Goal: Transaction & Acquisition: Purchase product/service

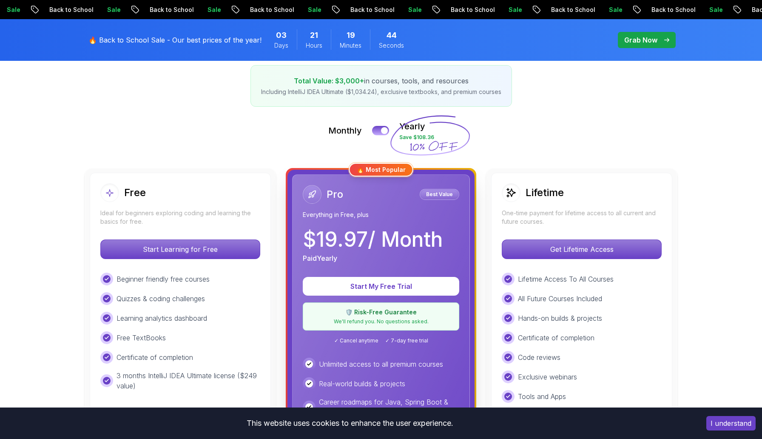
scroll to position [258, 0]
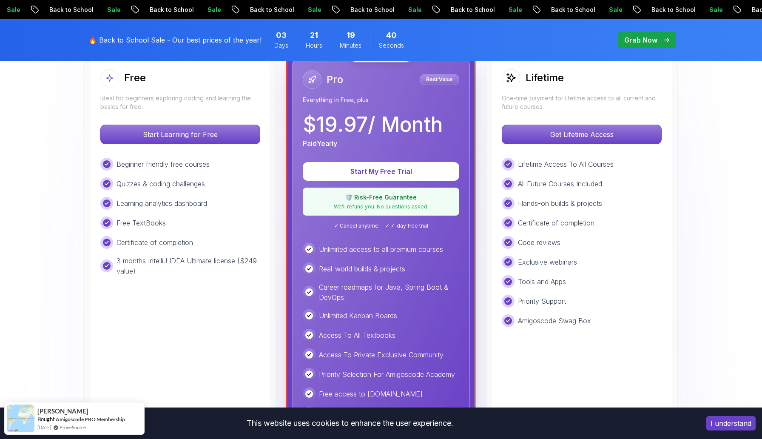
drag, startPoint x: 397, startPoint y: 228, endPoint x: 413, endPoint y: 228, distance: 15.3
click at [413, 228] on span "✓ 7-day free trial" at bounding box center [406, 225] width 43 height 7
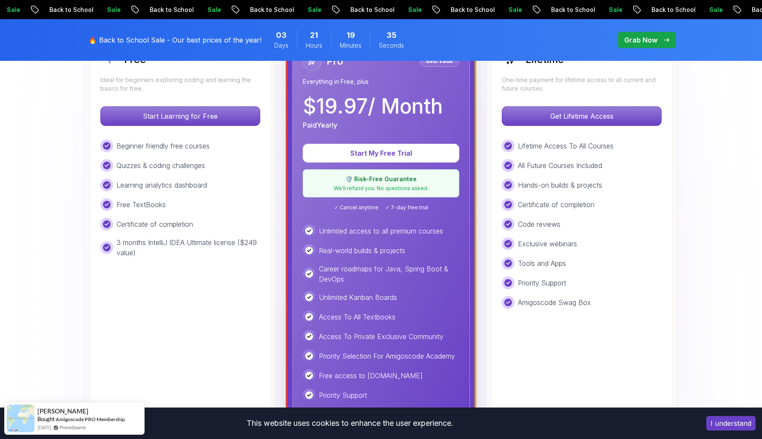
scroll to position [205, 0]
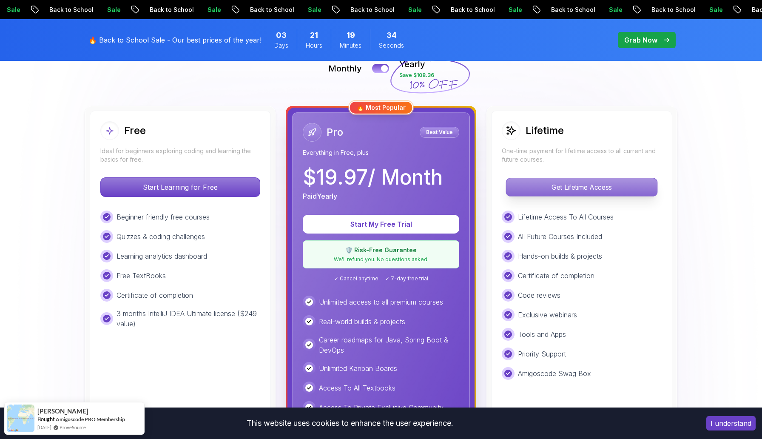
click at [552, 183] on p "Get Lifetime Access" at bounding box center [581, 187] width 151 height 18
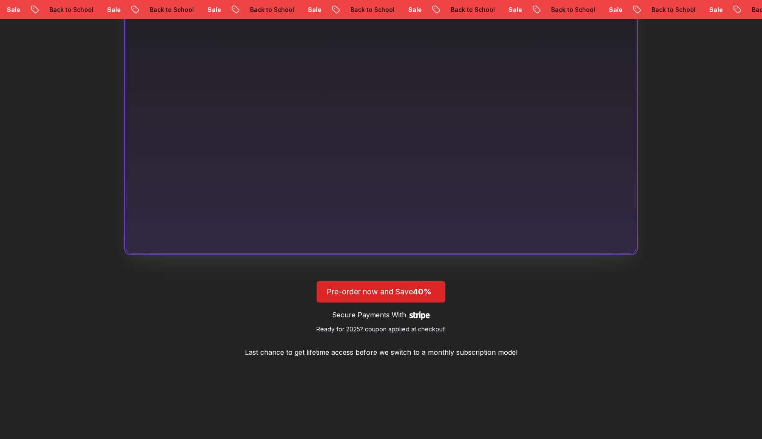
scroll to position [599, 0]
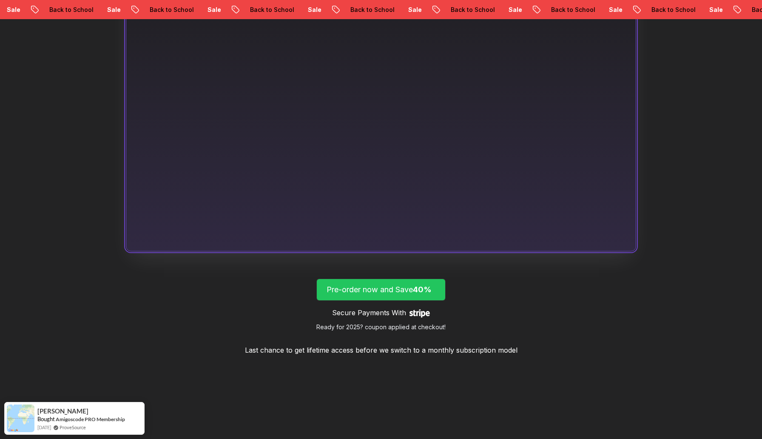
click at [390, 299] on span "lifetime-access" at bounding box center [381, 289] width 128 height 21
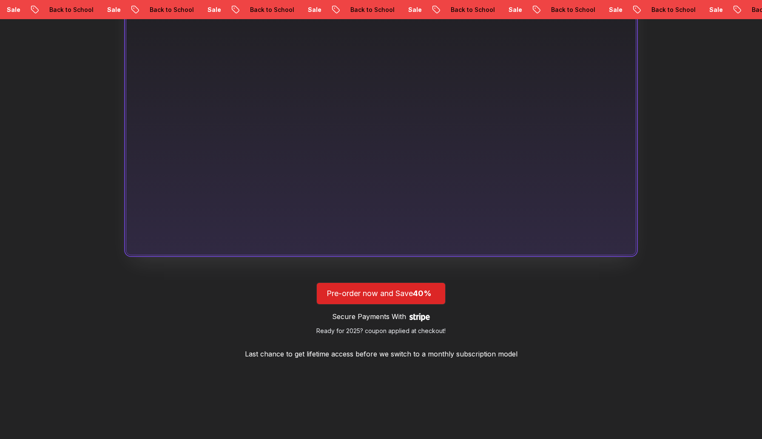
scroll to position [599, 0]
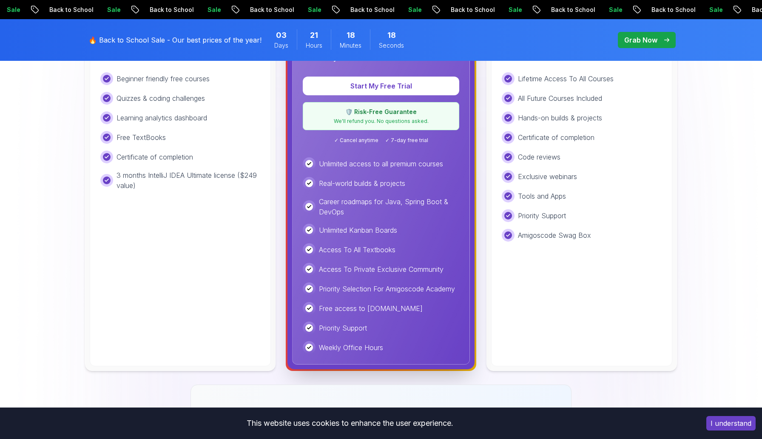
scroll to position [361, 0]
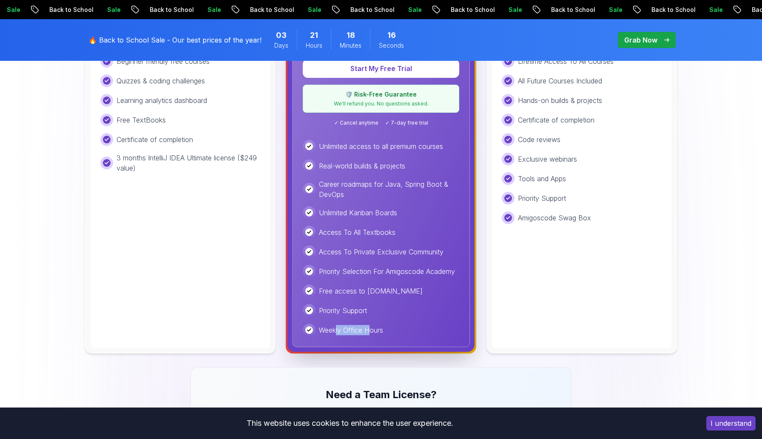
drag, startPoint x: 337, startPoint y: 327, endPoint x: 370, endPoint y: 325, distance: 33.7
click at [370, 325] on p "Weekly Office Hours" at bounding box center [351, 330] width 64 height 10
click at [375, 325] on p "Weekly Office Hours" at bounding box center [351, 330] width 64 height 10
drag, startPoint x: 325, startPoint y: 310, endPoint x: 387, endPoint y: 311, distance: 62.1
click at [387, 311] on div "Priority Support" at bounding box center [381, 310] width 157 height 13
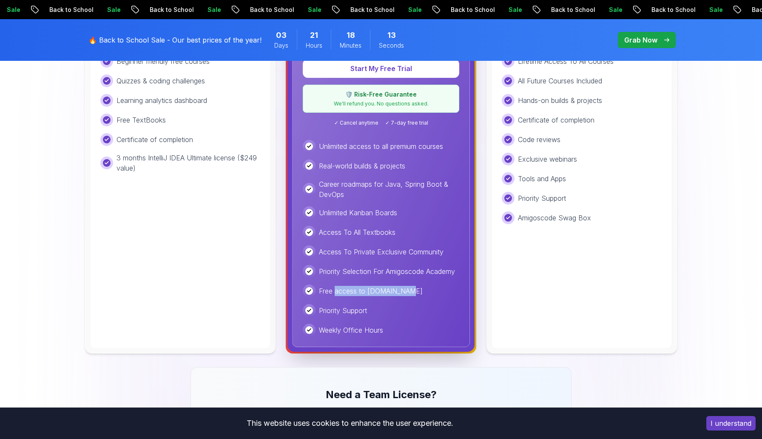
drag, startPoint x: 334, startPoint y: 290, endPoint x: 401, endPoint y: 290, distance: 67.2
click at [401, 290] on div "Free access to [DOMAIN_NAME]" at bounding box center [381, 291] width 157 height 13
click at [402, 290] on div "Free access to [DOMAIN_NAME]" at bounding box center [381, 291] width 157 height 13
drag, startPoint x: 367, startPoint y: 290, endPoint x: 420, endPoint y: 290, distance: 52.3
click at [420, 290] on div "Free access to [DOMAIN_NAME]" at bounding box center [381, 291] width 157 height 13
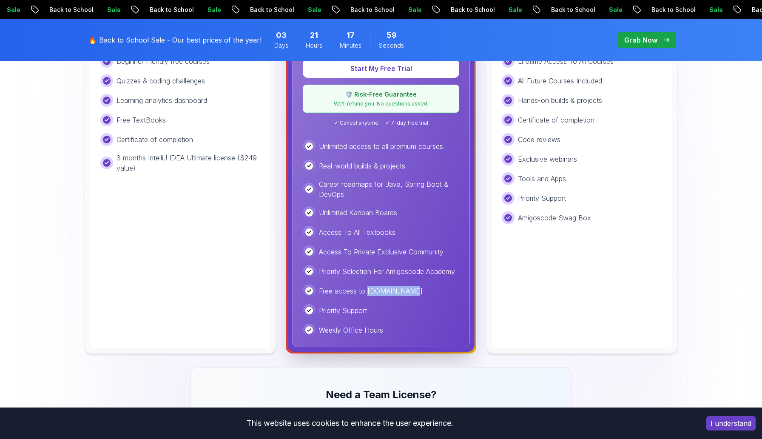
click at [368, 292] on p "Free access to [DOMAIN_NAME]" at bounding box center [371, 291] width 104 height 10
drag, startPoint x: 368, startPoint y: 292, endPoint x: 399, endPoint y: 292, distance: 31.5
click at [399, 292] on p "Free access to [DOMAIN_NAME]" at bounding box center [371, 291] width 104 height 10
drag, startPoint x: 345, startPoint y: 235, endPoint x: 364, endPoint y: 235, distance: 19.6
click at [364, 235] on p "Access To All Textbooks" at bounding box center [357, 232] width 77 height 10
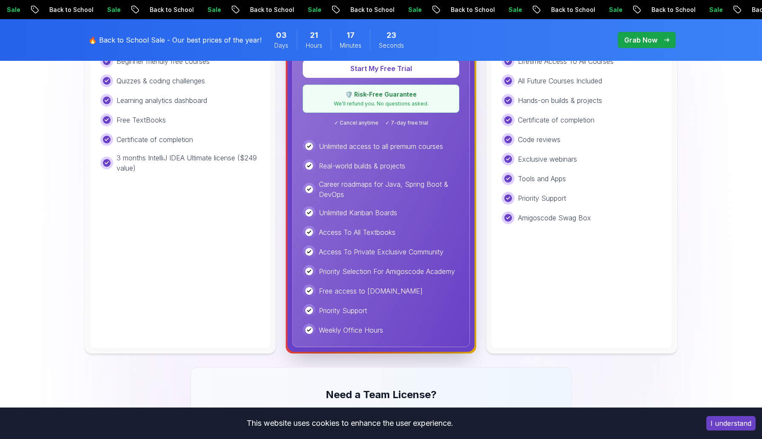
drag, startPoint x: 365, startPoint y: 213, endPoint x: 379, endPoint y: 213, distance: 13.2
click at [376, 213] on p "Unlimited Kanban Boards" at bounding box center [358, 213] width 78 height 10
drag, startPoint x: 387, startPoint y: 185, endPoint x: 426, endPoint y: 197, distance: 40.6
click at [426, 197] on p "Career roadmaps for Java, Spring Boot & DevOps" at bounding box center [389, 189] width 140 height 20
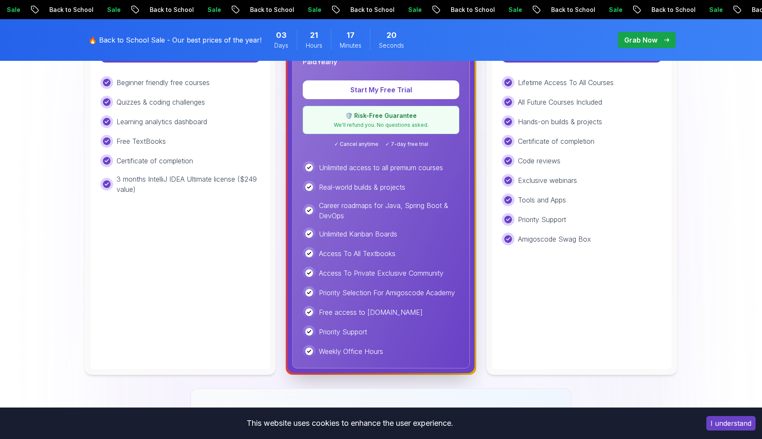
drag, startPoint x: 388, startPoint y: 190, endPoint x: 398, endPoint y: 190, distance: 10.2
click at [395, 190] on p "Real-world builds & projects" at bounding box center [362, 187] width 86 height 10
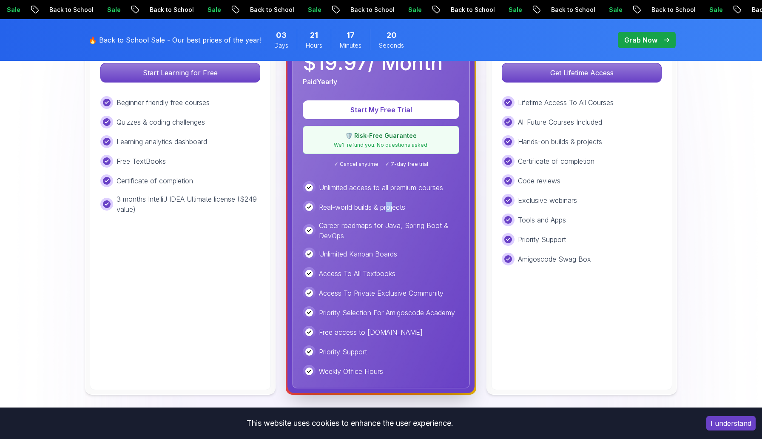
scroll to position [319, 0]
drag, startPoint x: 361, startPoint y: 145, endPoint x: 422, endPoint y: 145, distance: 61.7
click at [422, 145] on p "We'll refund you. No questions asked." at bounding box center [380, 145] width 145 height 7
drag, startPoint x: 387, startPoint y: 165, endPoint x: 437, endPoint y: 165, distance: 50.6
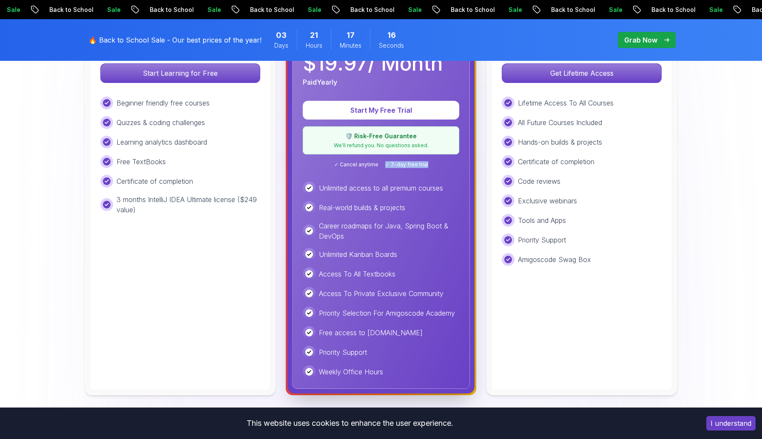
click at [438, 165] on div "✓ Cancel anytime ✓ 7-day free trial" at bounding box center [381, 164] width 157 height 7
click at [437, 165] on div "✓ Cancel anytime ✓ 7-day free trial" at bounding box center [381, 164] width 157 height 7
drag, startPoint x: 339, startPoint y: 165, endPoint x: 424, endPoint y: 164, distance: 85.5
click at [424, 165] on div "✓ Cancel anytime ✓ 7-day free trial" at bounding box center [381, 164] width 157 height 7
click at [424, 164] on span "✓ 7-day free trial" at bounding box center [406, 164] width 43 height 7
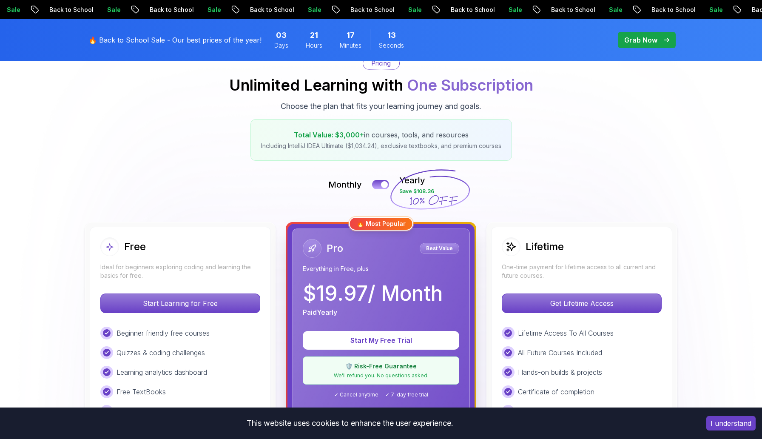
scroll to position [87, 0]
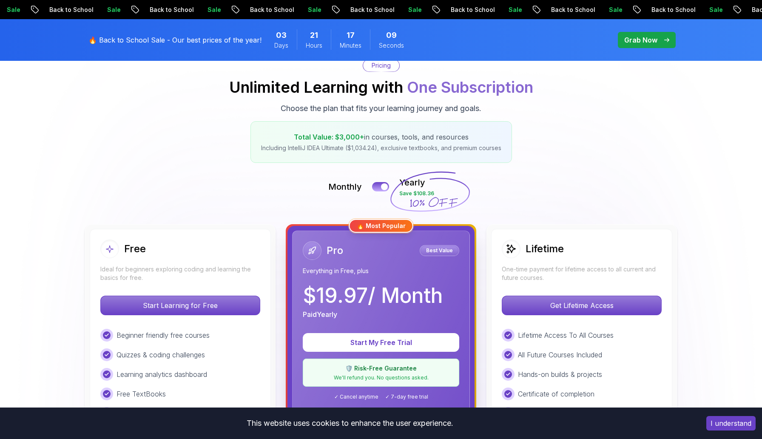
drag, startPoint x: 417, startPoint y: 195, endPoint x: 431, endPoint y: 195, distance: 14.0
click at [431, 195] on icon at bounding box center [430, 191] width 82 height 75
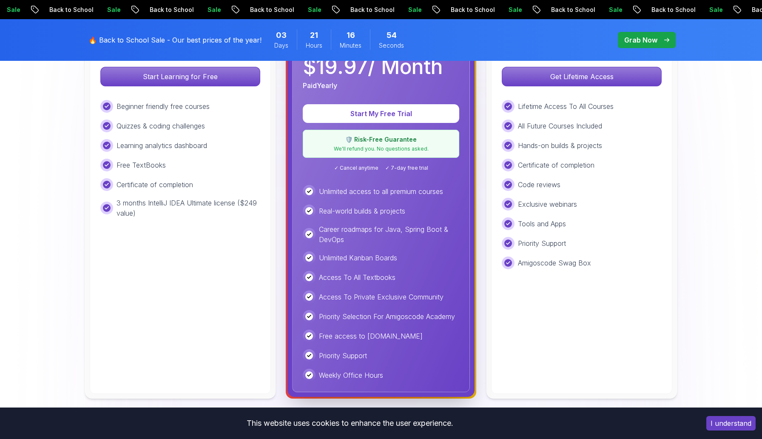
scroll to position [158, 0]
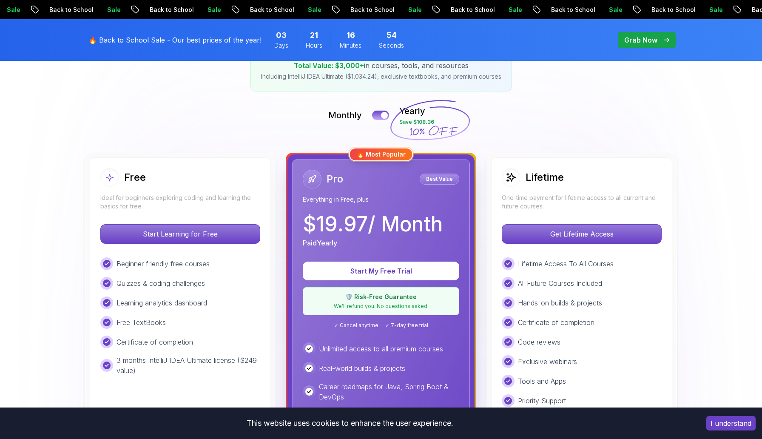
click at [369, 158] on div "🔥 Most Popular" at bounding box center [381, 155] width 64 height 14
click at [314, 180] on icon at bounding box center [312, 179] width 7 height 7
click at [313, 214] on p "$ 19.97 / Month" at bounding box center [373, 224] width 140 height 20
click at [313, 240] on p "Paid Yearly" at bounding box center [320, 243] width 34 height 10
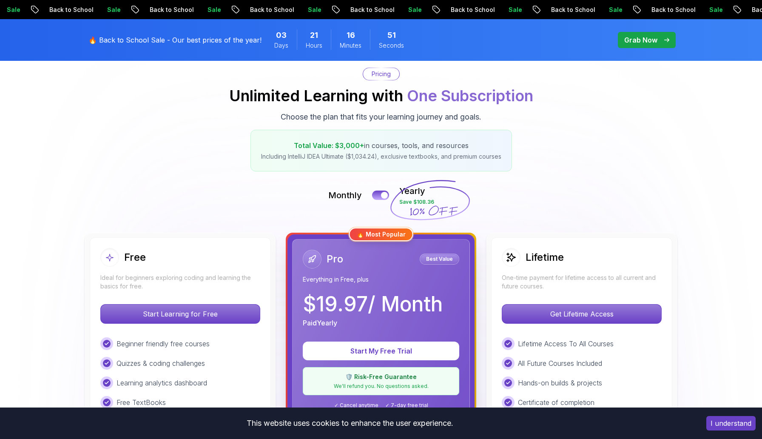
scroll to position [0, 0]
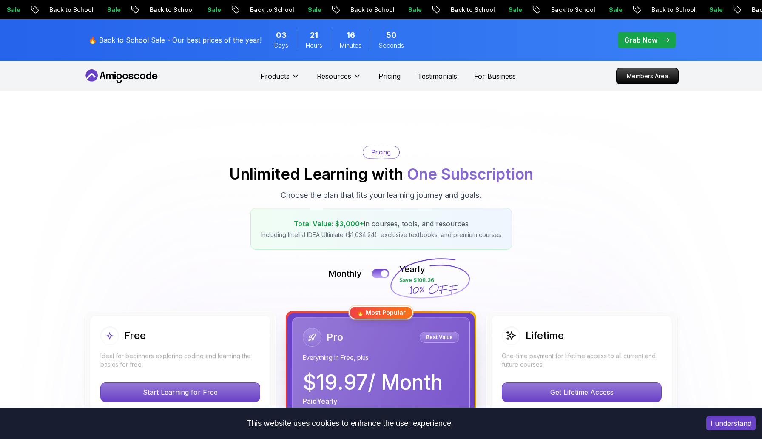
click at [429, 285] on icon at bounding box center [430, 278] width 82 height 75
click at [420, 274] on icon at bounding box center [430, 278] width 82 height 75
click at [641, 39] on p "Grab Now" at bounding box center [640, 40] width 33 height 10
click at [657, 35] on p "Grab Now" at bounding box center [640, 40] width 33 height 10
click at [656, 40] on p "Grab Now" at bounding box center [640, 40] width 33 height 10
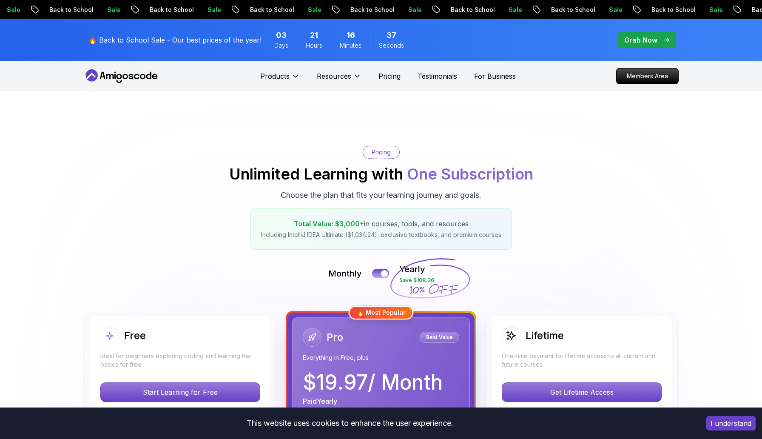
click at [654, 37] on p "Grab Now" at bounding box center [640, 40] width 33 height 10
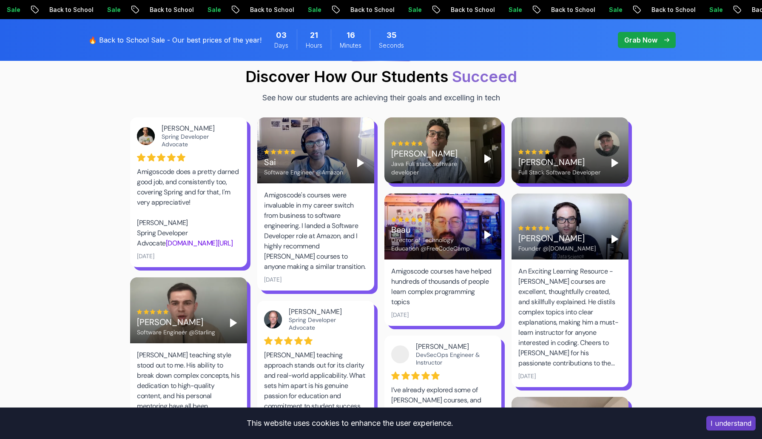
scroll to position [1233, 0]
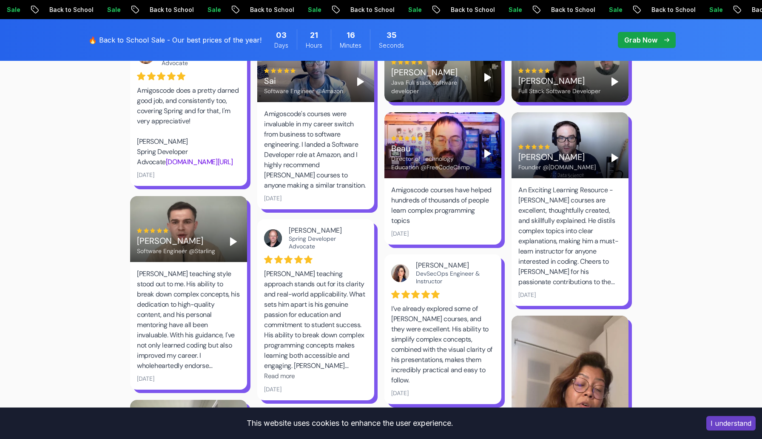
click at [654, 37] on p "Grab Now" at bounding box center [640, 40] width 33 height 10
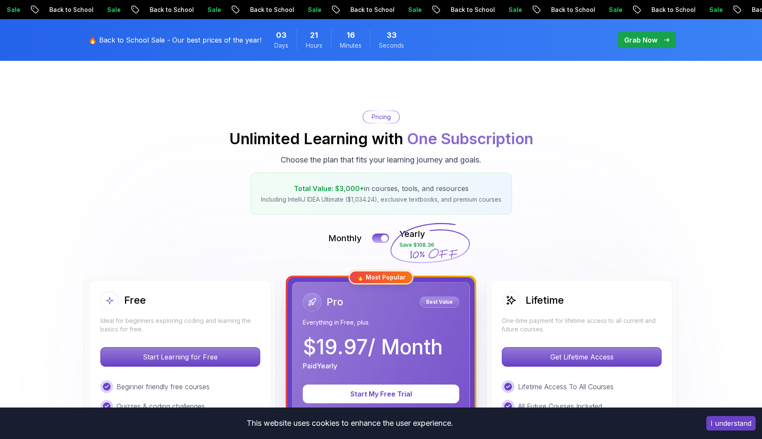
scroll to position [39, 0]
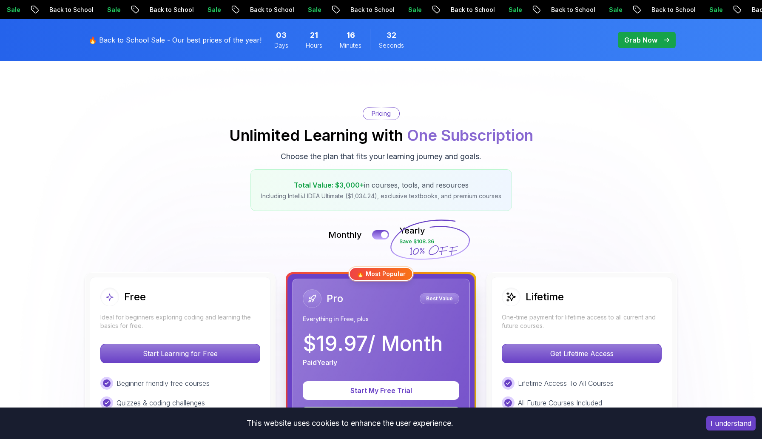
click at [382, 117] on p "Pricing" at bounding box center [381, 113] width 19 height 9
click at [376, 110] on p "Pricing" at bounding box center [381, 113] width 19 height 9
click at [335, 191] on div "Total Value: $3,000+ in courses, tools, and resources Including IntelliJ IDEA U…" at bounding box center [382, 190] width 262 height 42
click at [349, 182] on span "Total Value: $3,000+" at bounding box center [329, 185] width 70 height 9
click at [392, 191] on div "Total Value: $3,000+ in courses, tools, and resources Including IntelliJ IDEA U…" at bounding box center [382, 190] width 262 height 42
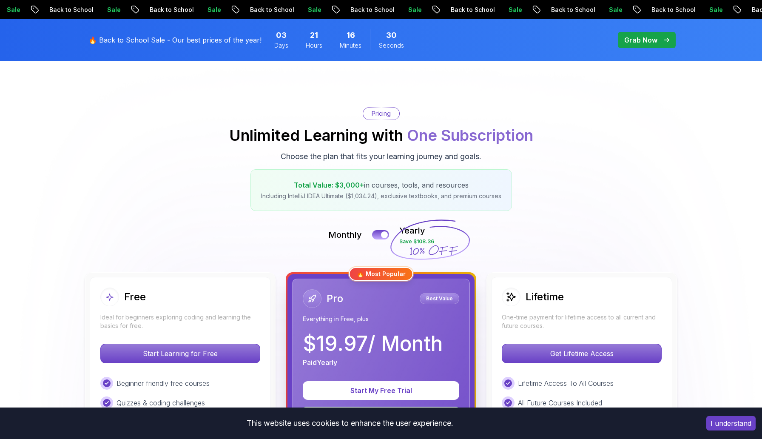
click at [385, 205] on div "Total Value: $3,000+ in courses, tools, and resources Including IntelliJ IDEA U…" at bounding box center [382, 190] width 262 height 42
click at [352, 205] on div "Total Value: $3,000+ in courses, tools, and resources Including IntelliJ IDEA U…" at bounding box center [382, 190] width 262 height 42
click at [350, 191] on div "Total Value: $3,000+ in courses, tools, and resources Including IntelliJ IDEA U…" at bounding box center [382, 190] width 262 height 42
click at [371, 192] on p "Including IntelliJ IDEA Ultimate ($1,034.24), exclusive textbooks, and premium …" at bounding box center [381, 196] width 240 height 9
click at [442, 200] on p "Including IntelliJ IDEA Ultimate ($1,034.24), exclusive textbooks, and premium …" at bounding box center [381, 196] width 240 height 9
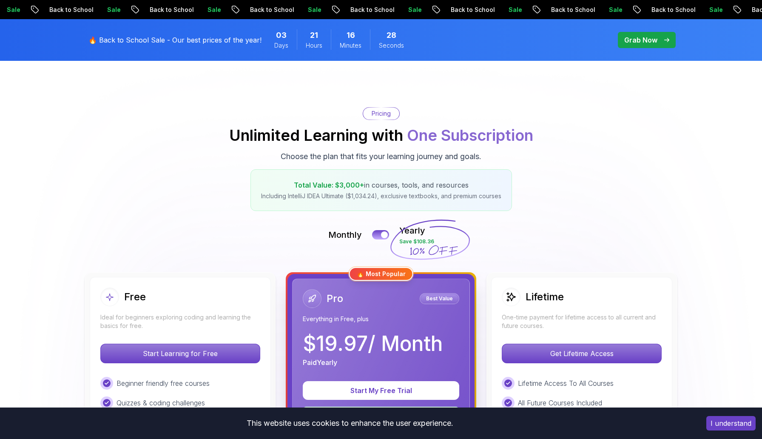
scroll to position [0, 0]
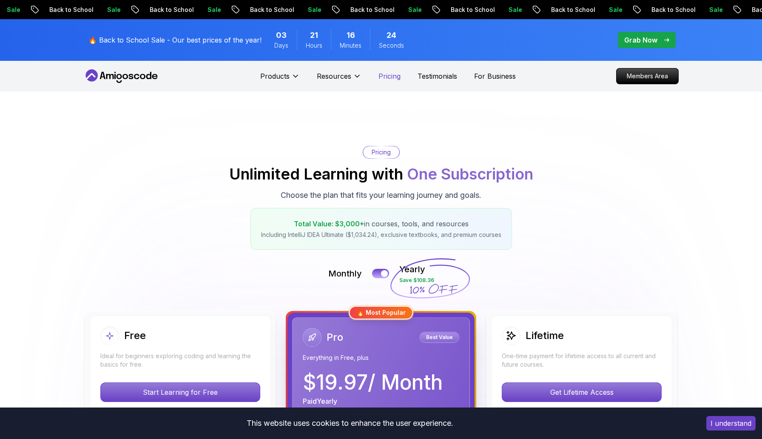
click at [399, 77] on p "Pricing" at bounding box center [390, 76] width 22 height 10
click at [439, 77] on p "Testimonials" at bounding box center [438, 76] width 40 height 10
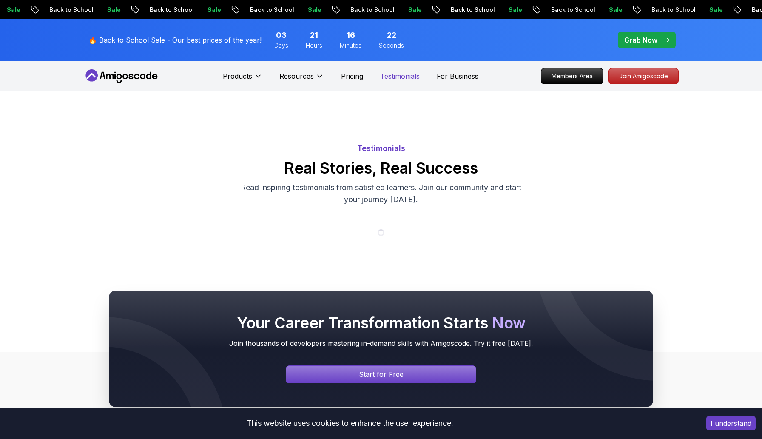
click at [397, 74] on p "Testimonials" at bounding box center [400, 76] width 40 height 10
click at [360, 76] on p "Pricing" at bounding box center [352, 76] width 22 height 10
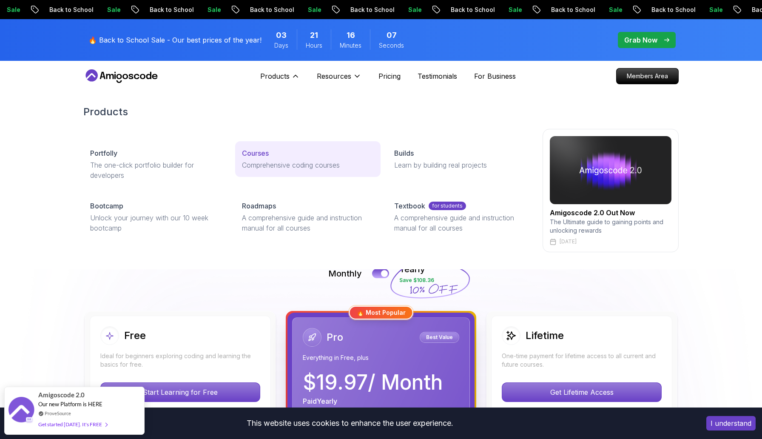
click at [259, 148] on p "Courses" at bounding box center [255, 153] width 27 height 10
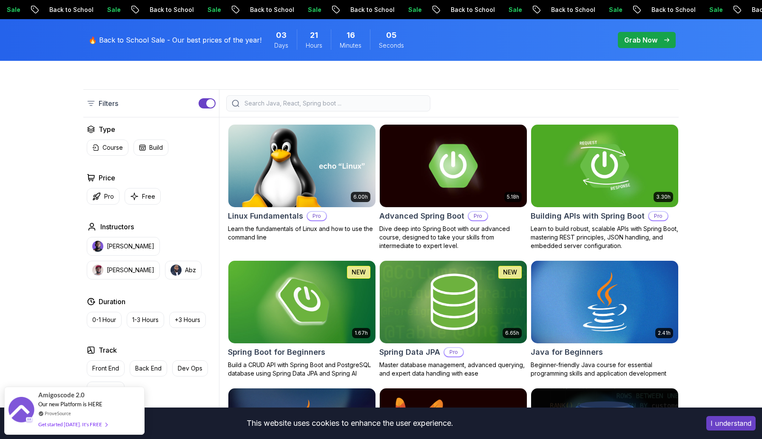
scroll to position [203, 0]
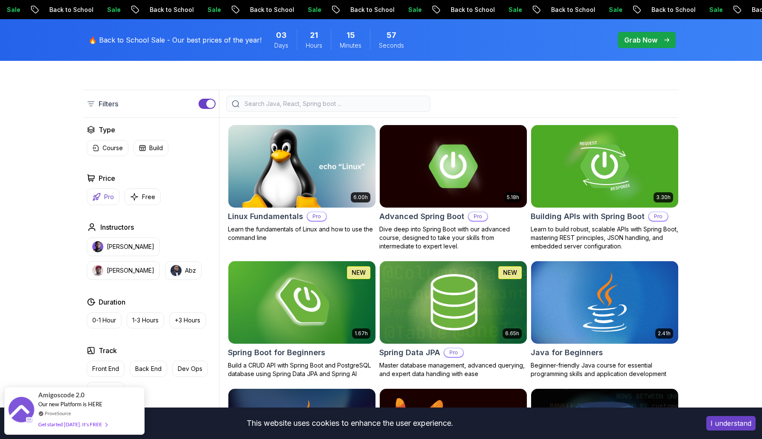
click at [101, 198] on button "Pro" at bounding box center [103, 196] width 33 height 17
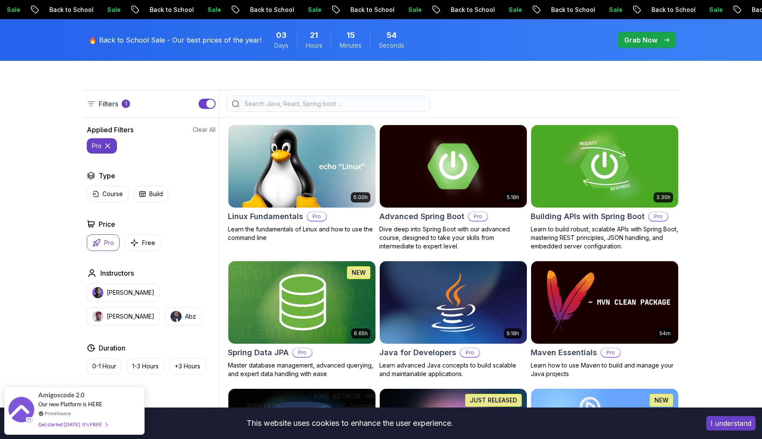
click at [427, 220] on h2 "Advanced Spring Boot" at bounding box center [421, 217] width 85 height 12
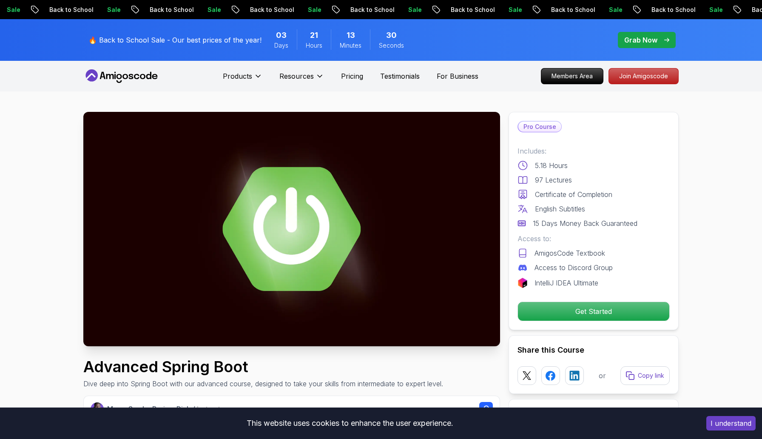
click at [205, 45] on p "🔥 Back to School Sale - Our best prices of the year!" at bounding box center [174, 40] width 173 height 10
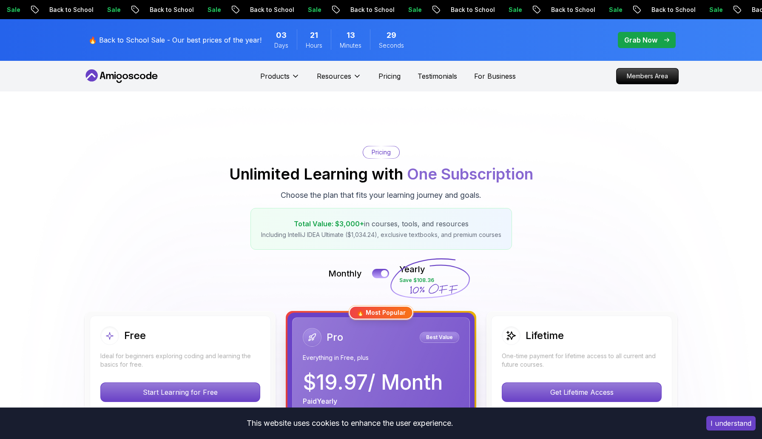
scroll to position [167, 0]
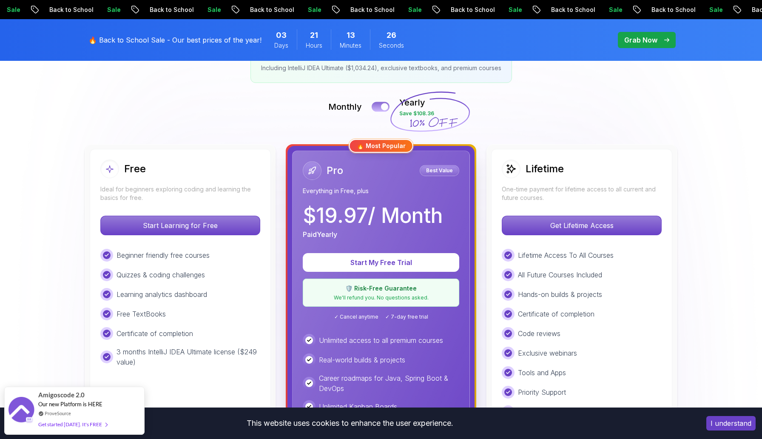
click at [381, 110] on button at bounding box center [381, 107] width 18 height 10
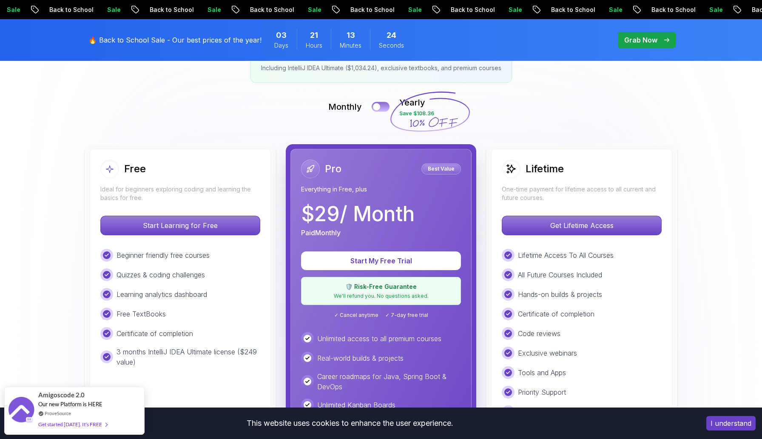
click at [389, 108] on button at bounding box center [381, 107] width 18 height 10
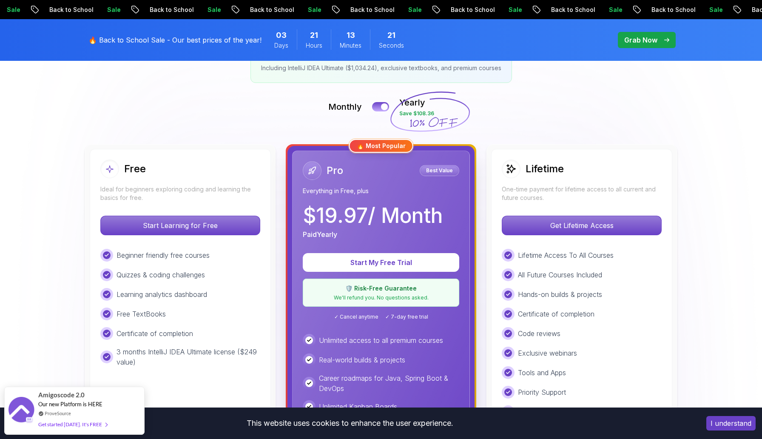
click at [411, 117] on icon at bounding box center [430, 111] width 82 height 75
drag, startPoint x: 414, startPoint y: 114, endPoint x: 438, endPoint y: 112, distance: 24.7
click at [438, 112] on icon at bounding box center [430, 111] width 82 height 75
click at [380, 107] on button at bounding box center [381, 107] width 18 height 10
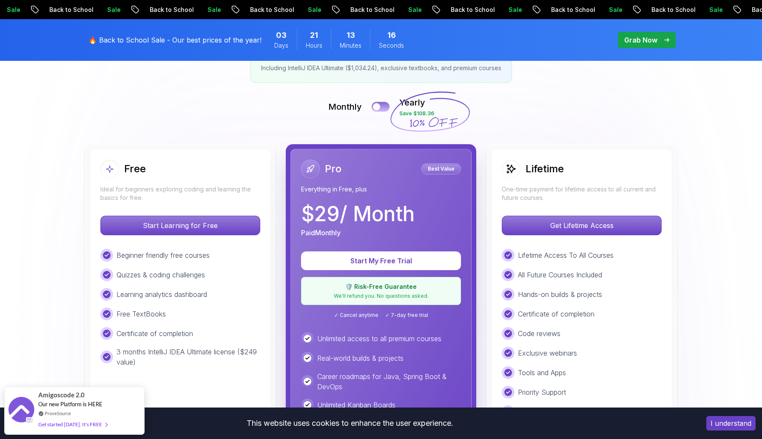
click at [387, 105] on button at bounding box center [381, 107] width 18 height 10
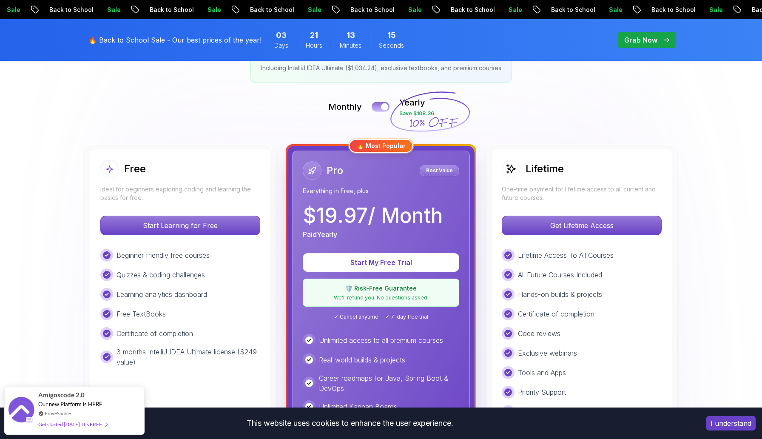
click at [379, 106] on button at bounding box center [381, 107] width 18 height 10
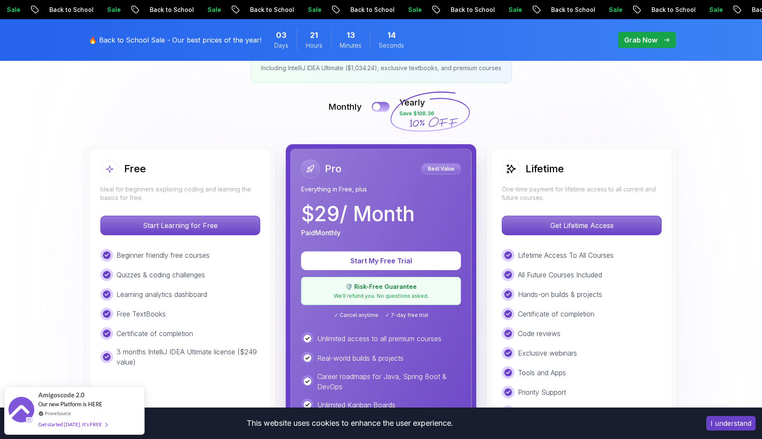
click at [386, 107] on button at bounding box center [381, 107] width 18 height 10
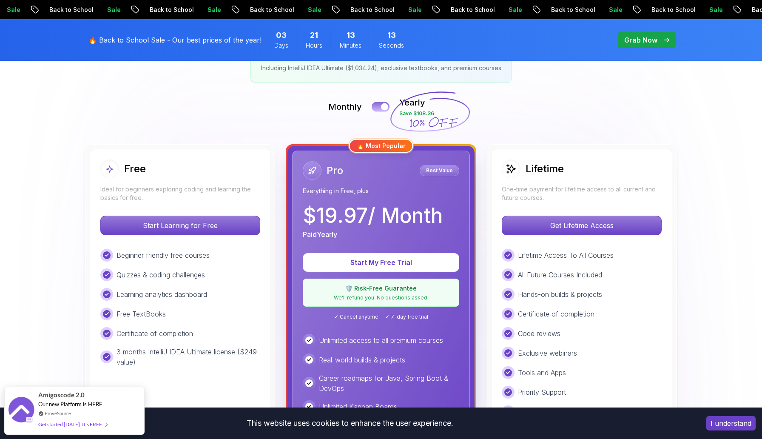
click at [377, 107] on button at bounding box center [381, 107] width 18 height 10
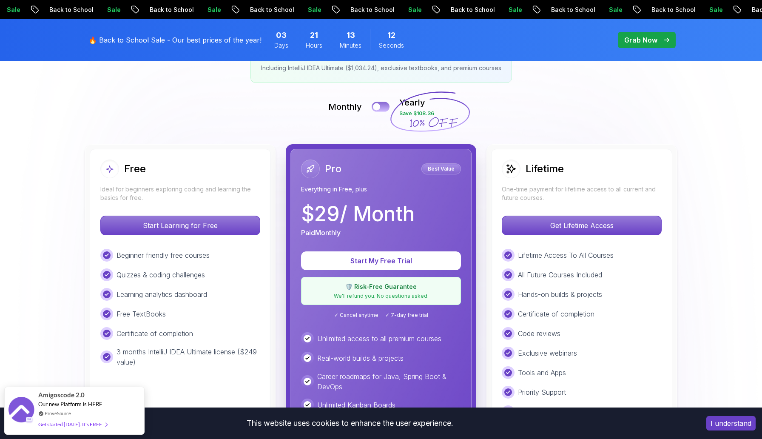
click at [388, 109] on button at bounding box center [381, 107] width 18 height 10
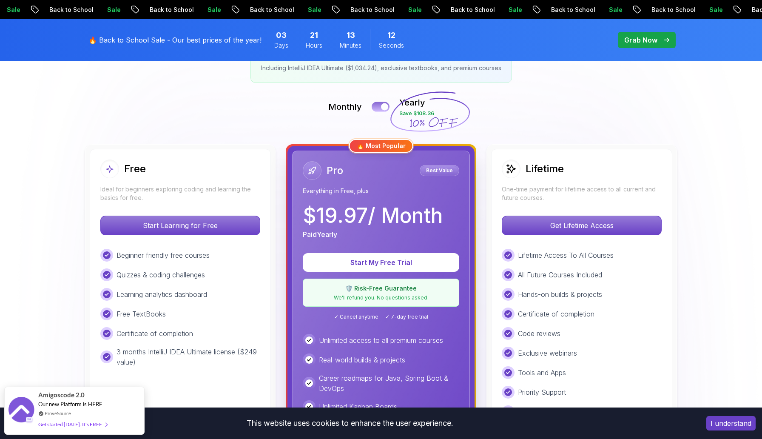
click at [377, 109] on button at bounding box center [381, 107] width 18 height 10
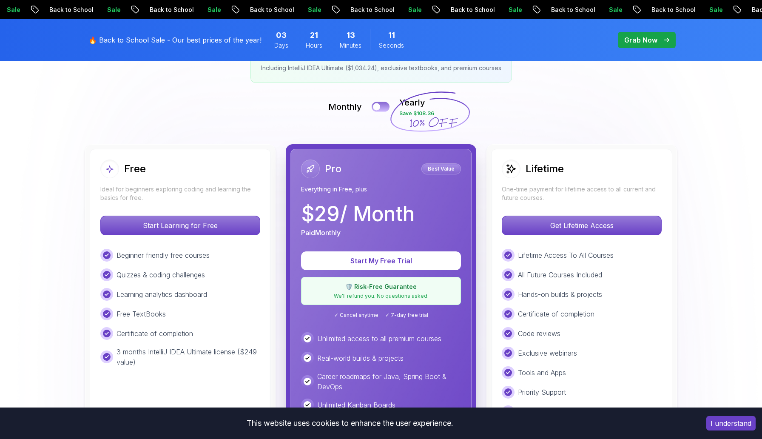
click at [388, 107] on button at bounding box center [381, 107] width 18 height 10
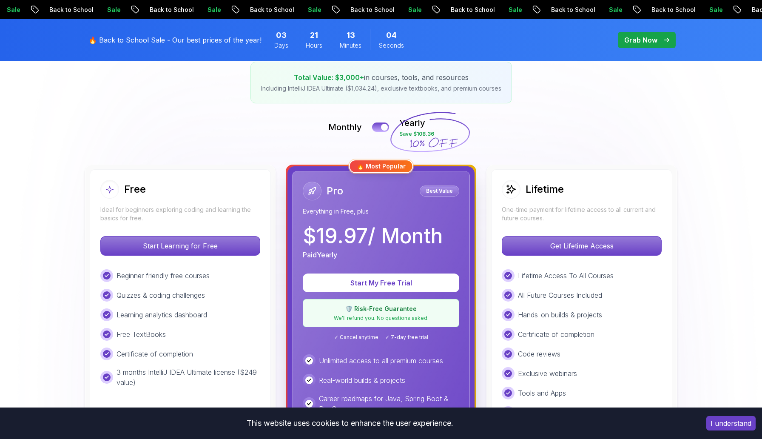
scroll to position [130, 0]
